Goal: Navigation & Orientation: Find specific page/section

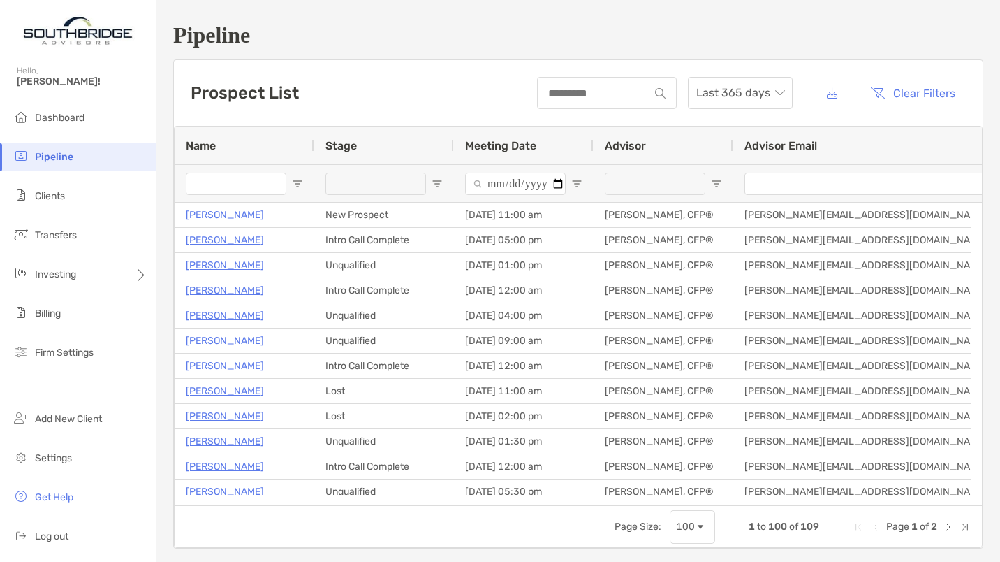
scroll to position [129, 0]
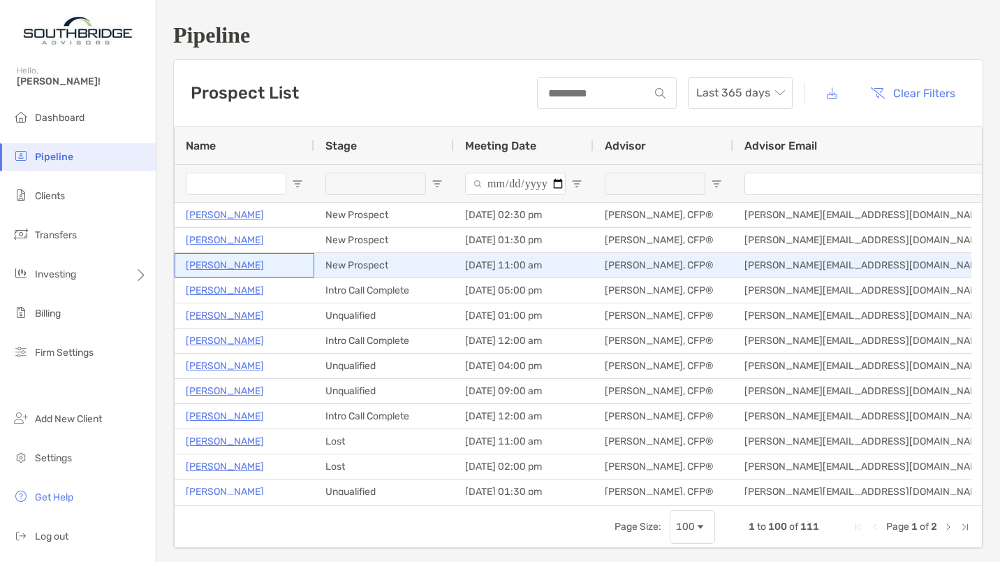
click at [226, 261] on p "[PERSON_NAME]" at bounding box center [225, 264] width 78 height 17
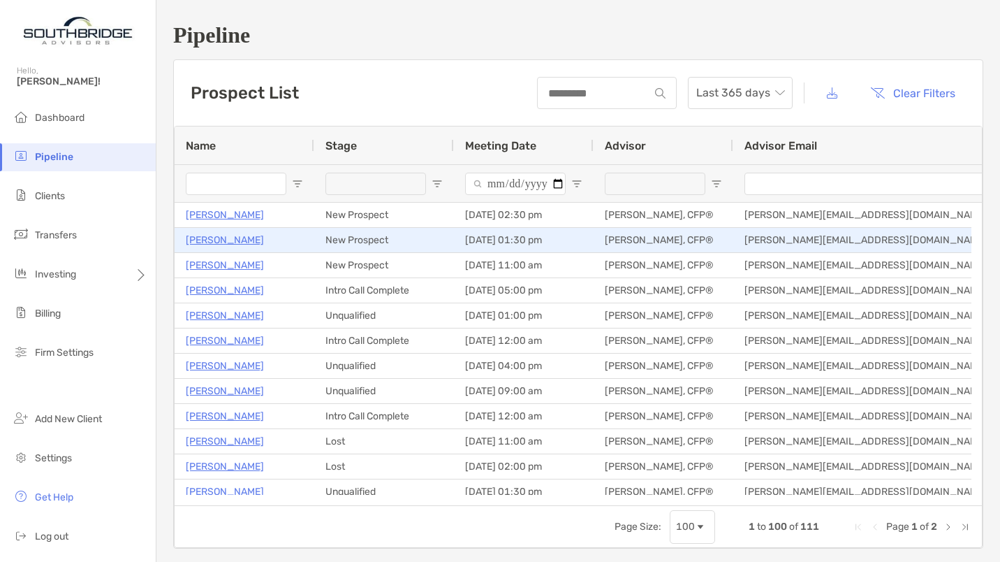
click at [203, 235] on p "Ria Voss" at bounding box center [225, 239] width 78 height 17
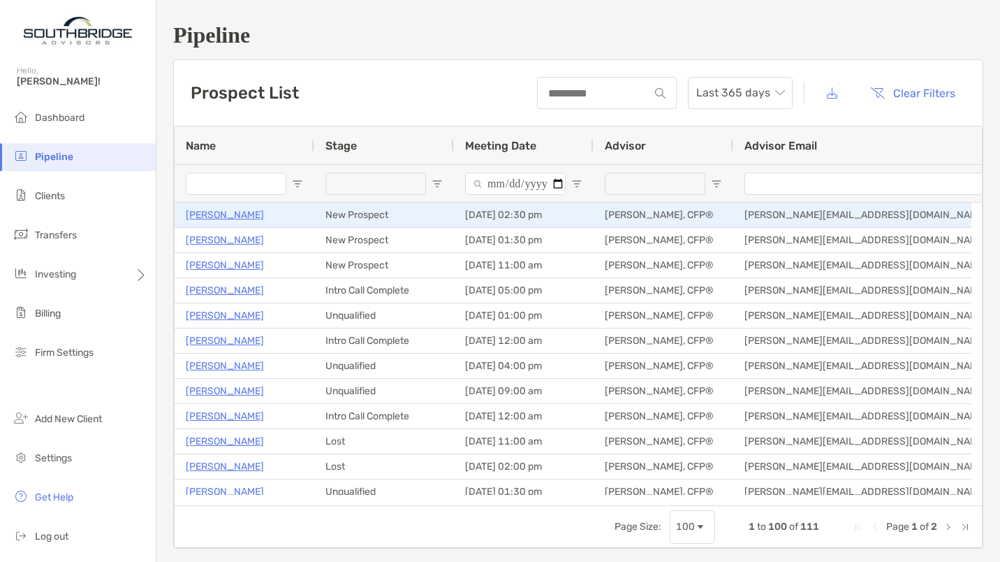
click at [232, 216] on p "[PERSON_NAME]" at bounding box center [225, 214] width 78 height 17
click at [221, 216] on p "Nate Sinrich" at bounding box center [225, 214] width 78 height 17
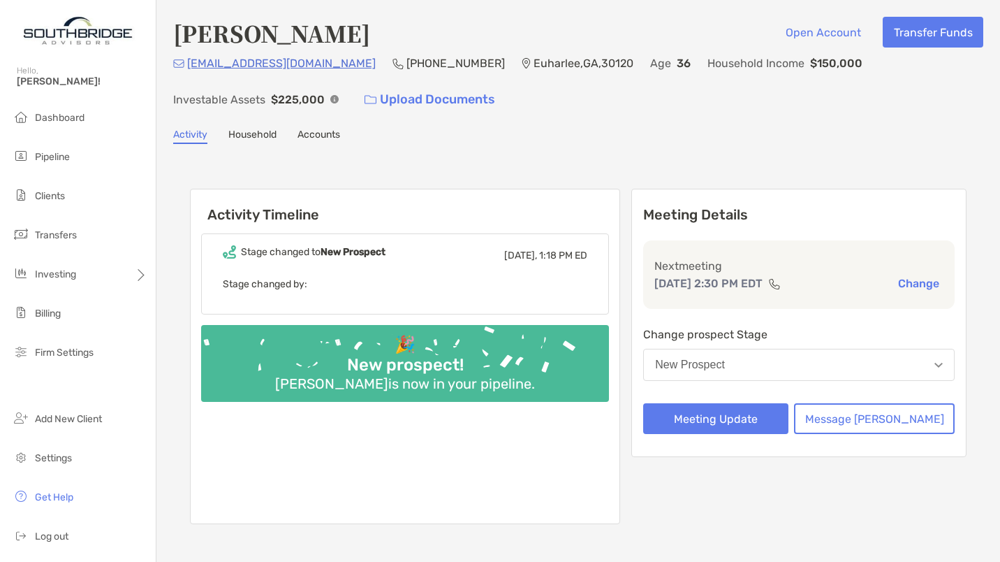
click at [65, 120] on span "Dashboard" at bounding box center [60, 118] width 50 height 12
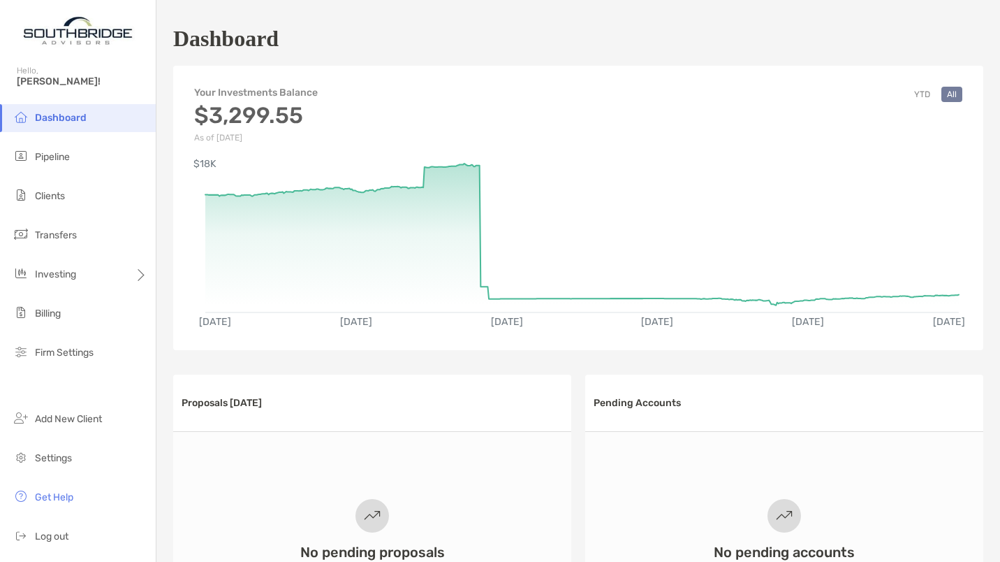
click at [59, 154] on span "Pipeline" at bounding box center [52, 157] width 35 height 12
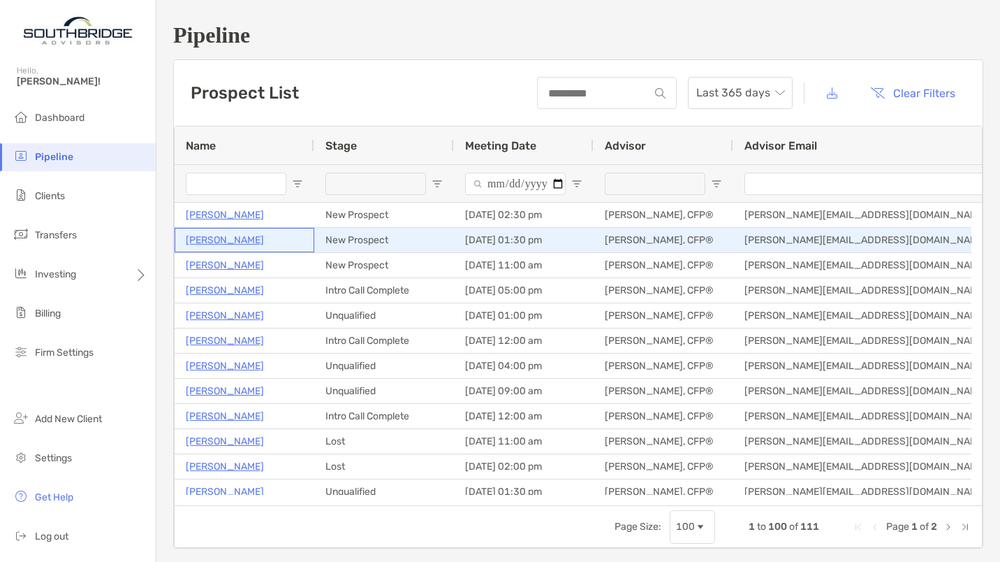
click at [208, 238] on p "[PERSON_NAME]" at bounding box center [225, 239] width 78 height 17
